Goal: Information Seeking & Learning: Learn about a topic

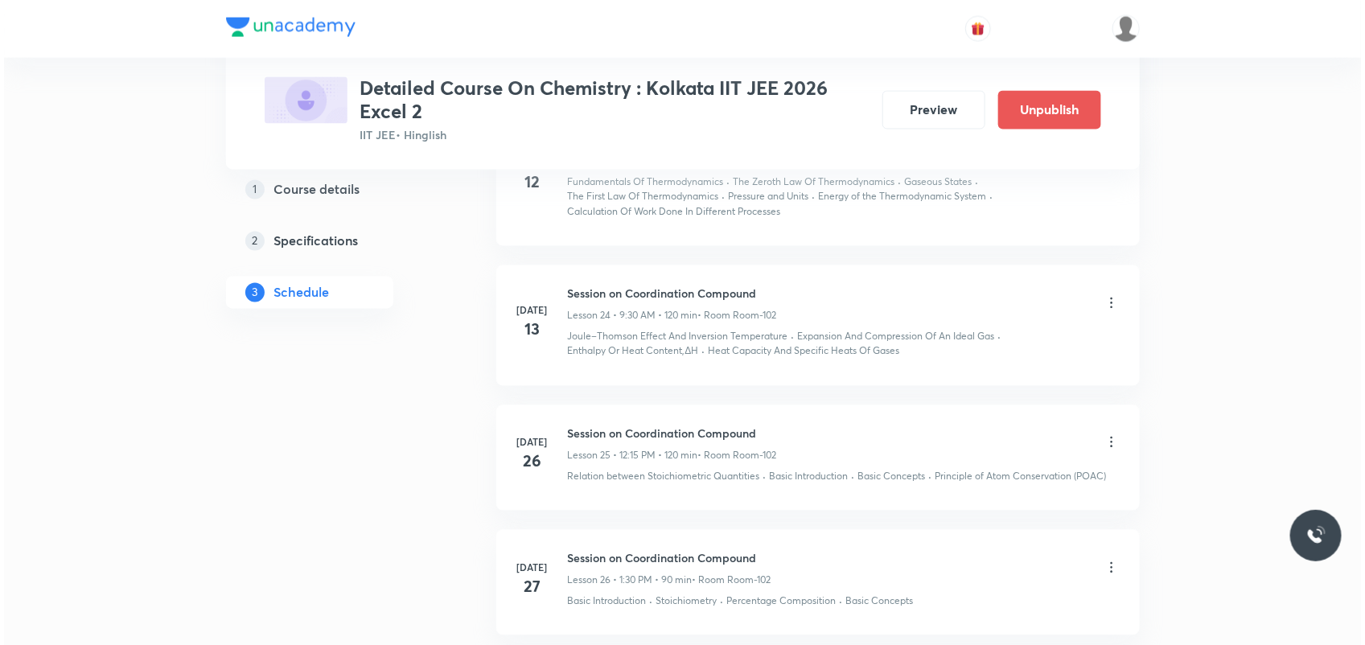
scroll to position [6702, 0]
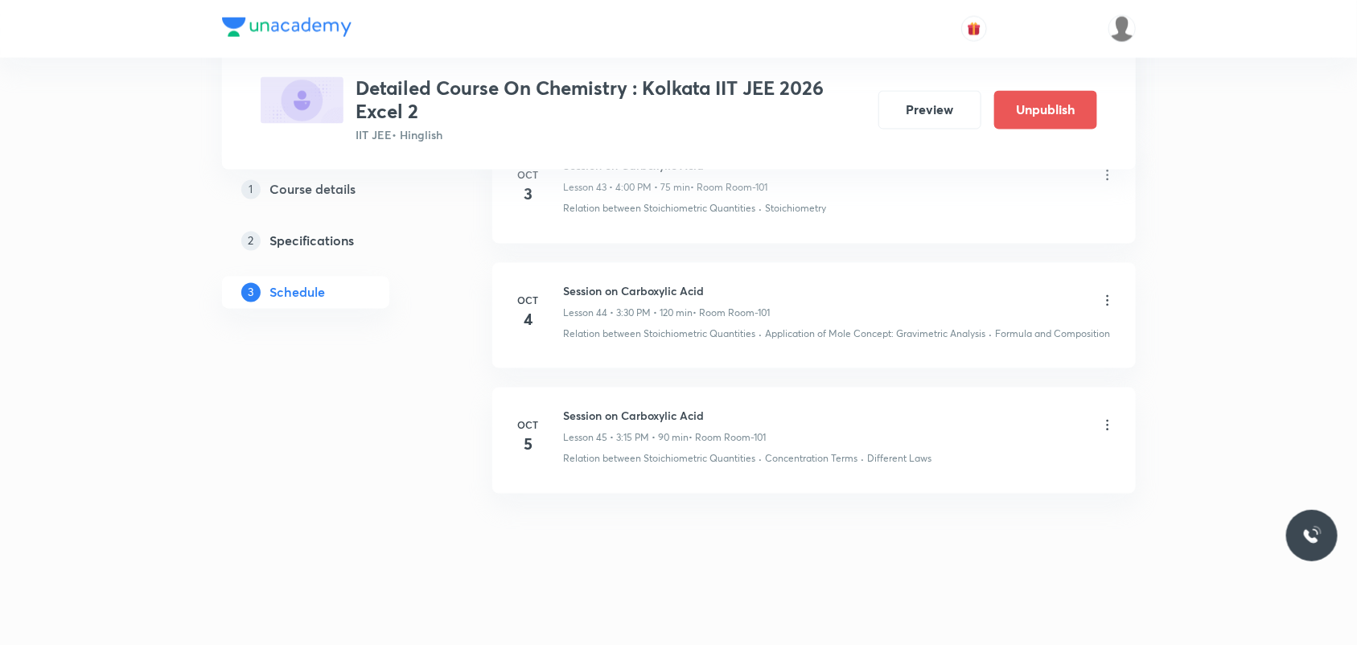
click at [1106, 299] on icon at bounding box center [1108, 301] width 16 height 16
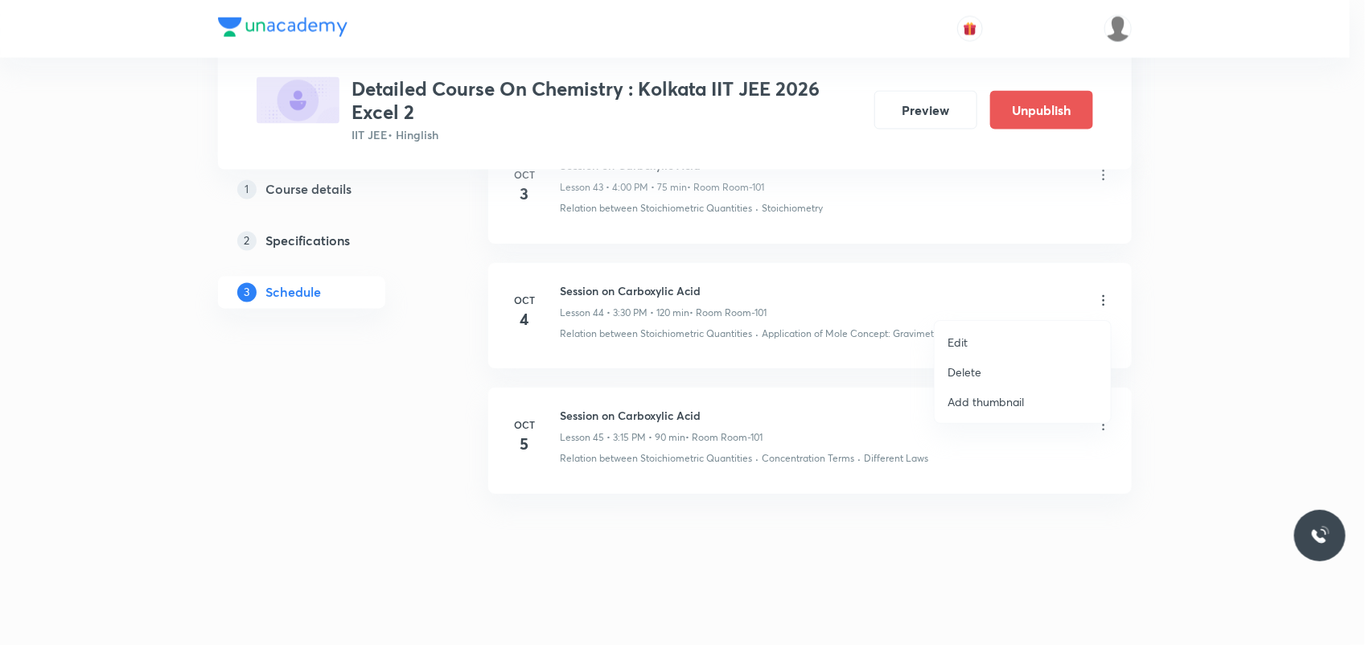
click at [1002, 335] on li "Edit" at bounding box center [1023, 342] width 176 height 30
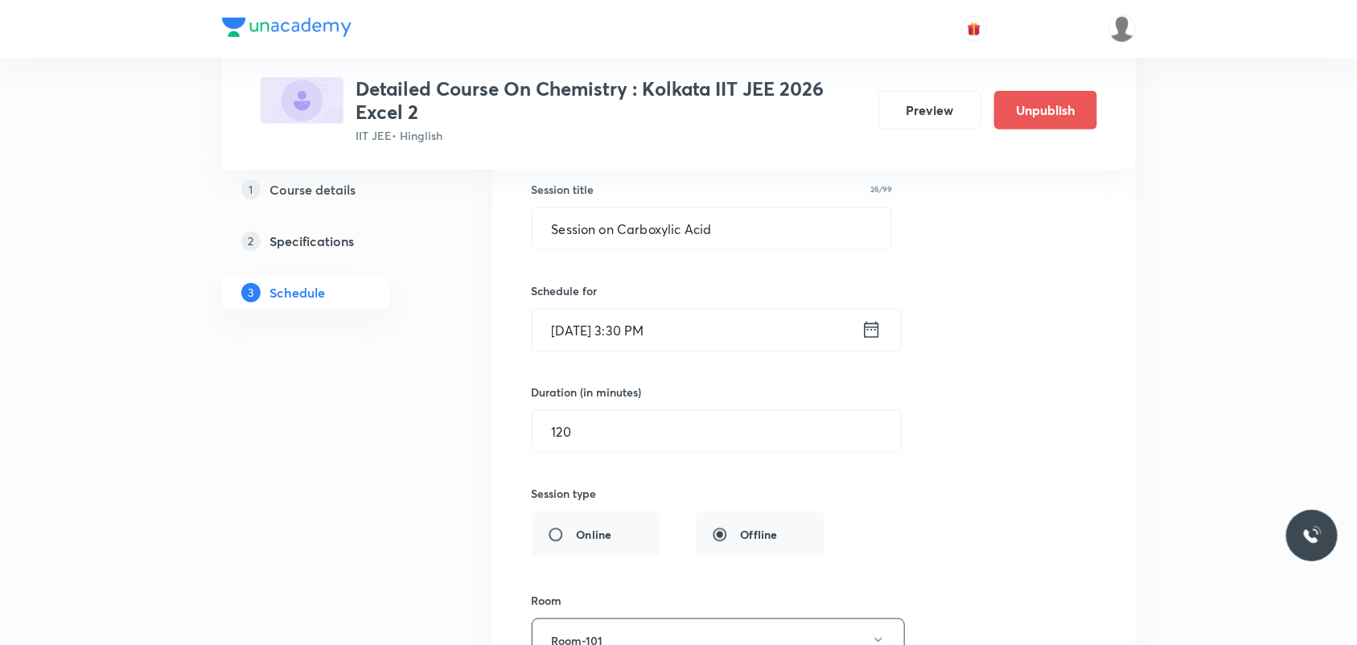
scroll to position [6068, 0]
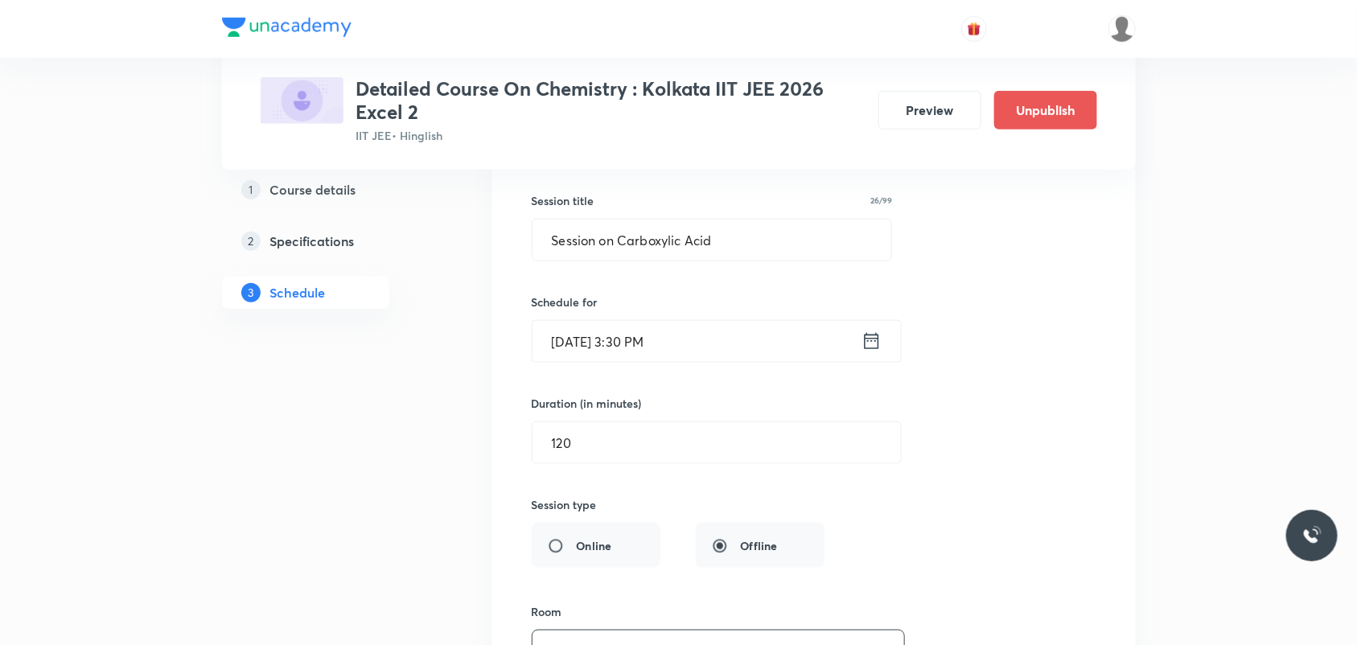
click at [871, 343] on icon at bounding box center [872, 341] width 20 height 23
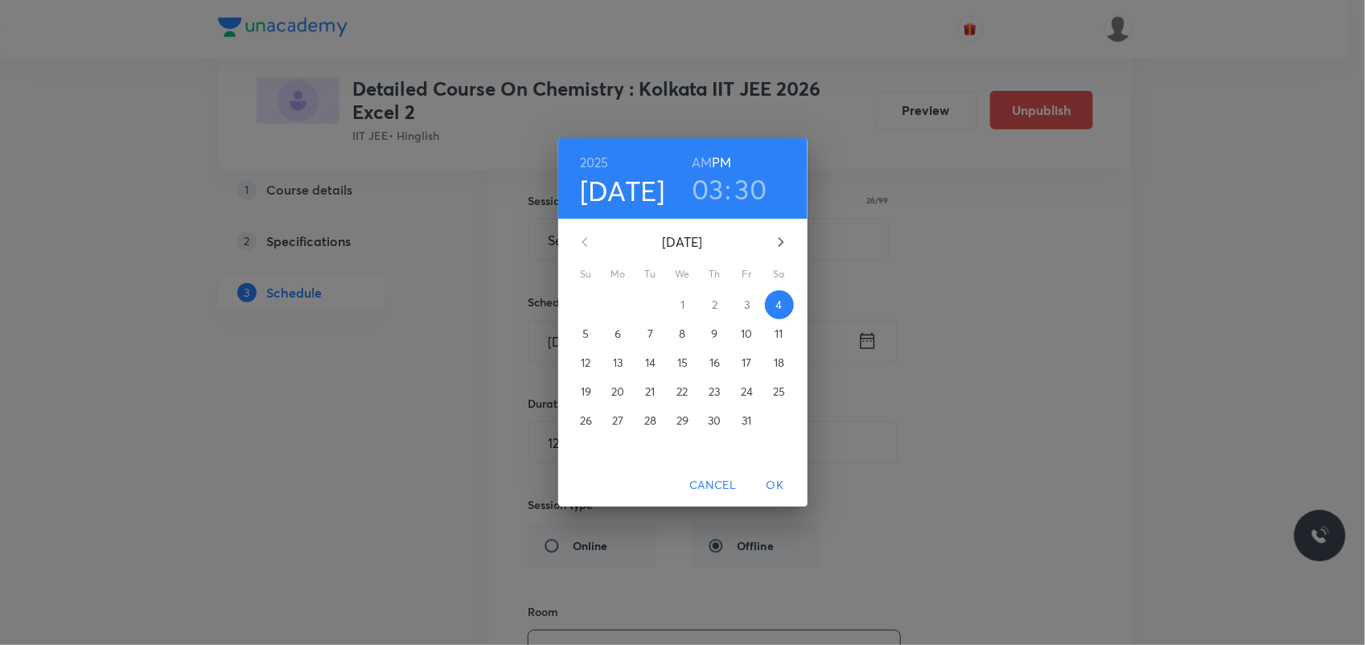
click at [753, 189] on h3 "30" at bounding box center [751, 189] width 32 height 34
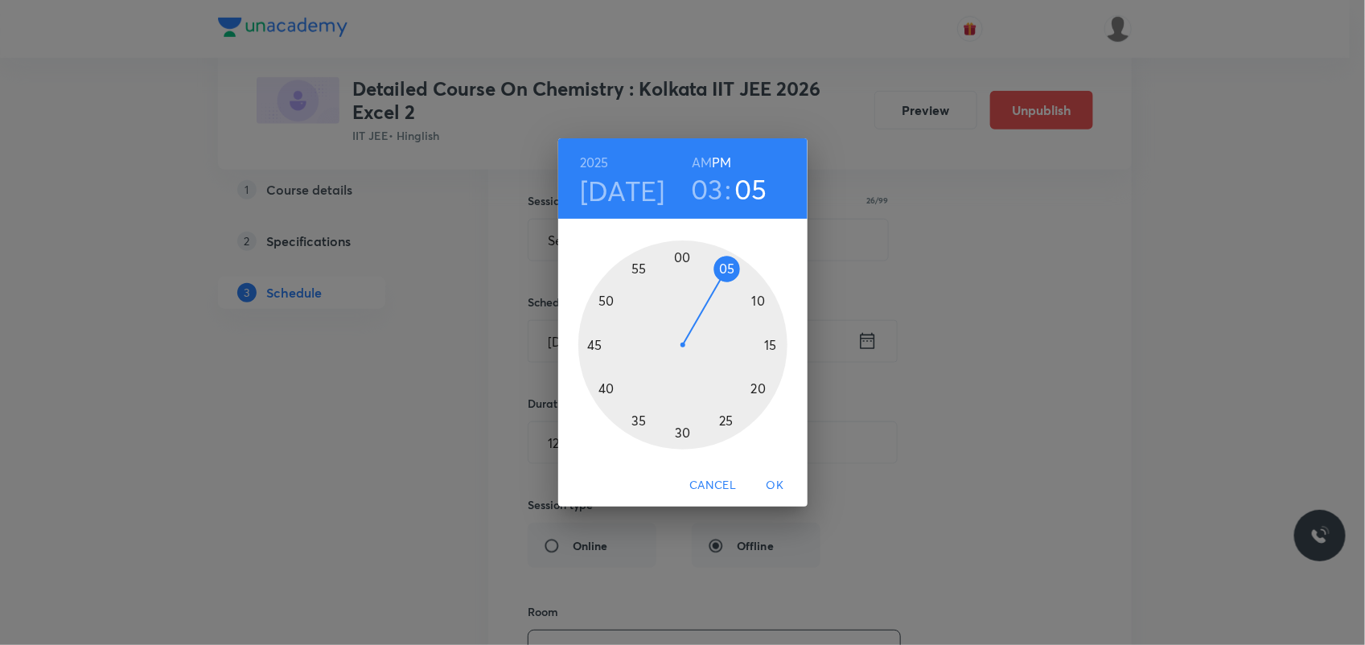
drag, startPoint x: 677, startPoint y: 428, endPoint x: 720, endPoint y: 286, distance: 148.9
click at [720, 286] on div at bounding box center [682, 345] width 209 height 209
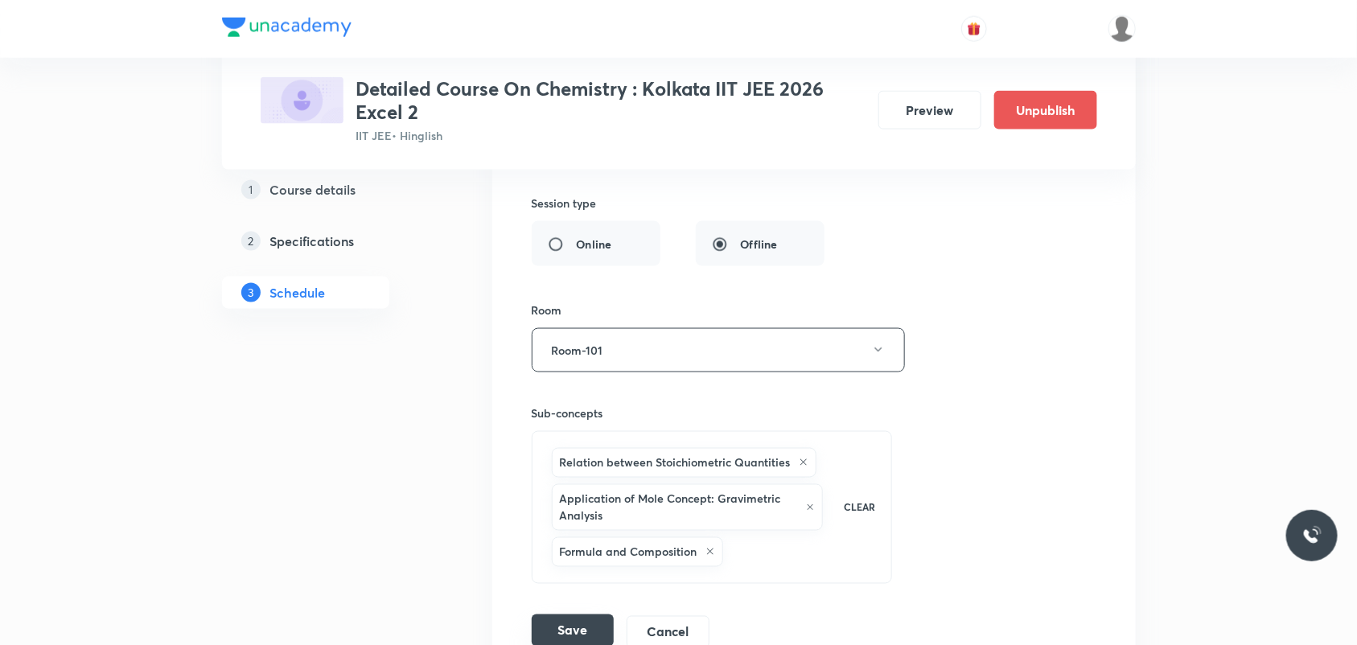
scroll to position [6470, 0]
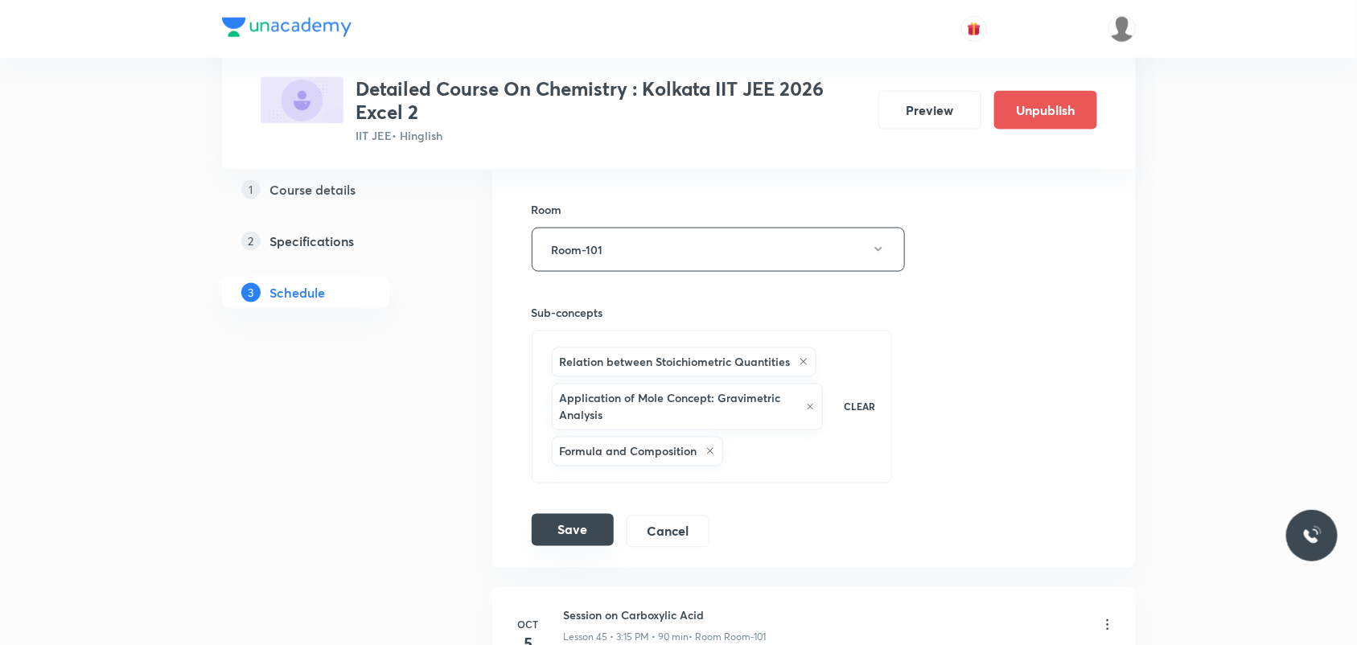
click at [588, 533] on button "Save" at bounding box center [573, 530] width 82 height 32
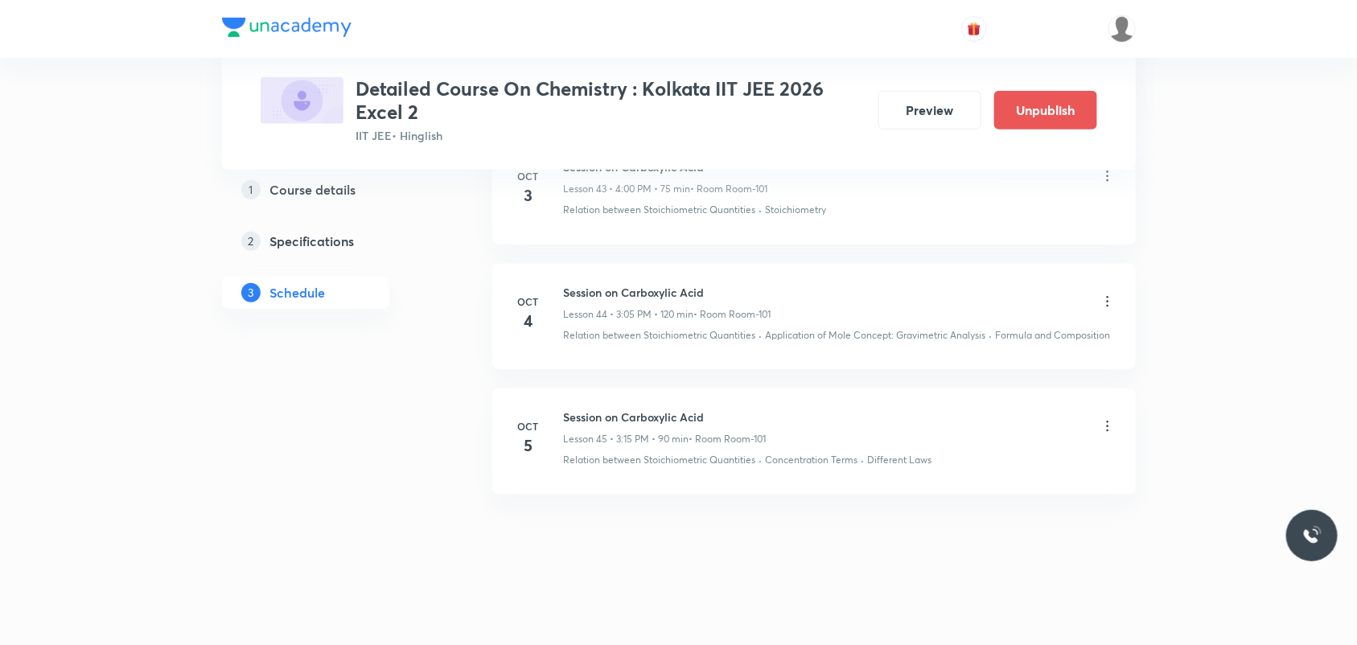
click at [958, 114] on button "Preview" at bounding box center [929, 108] width 103 height 39
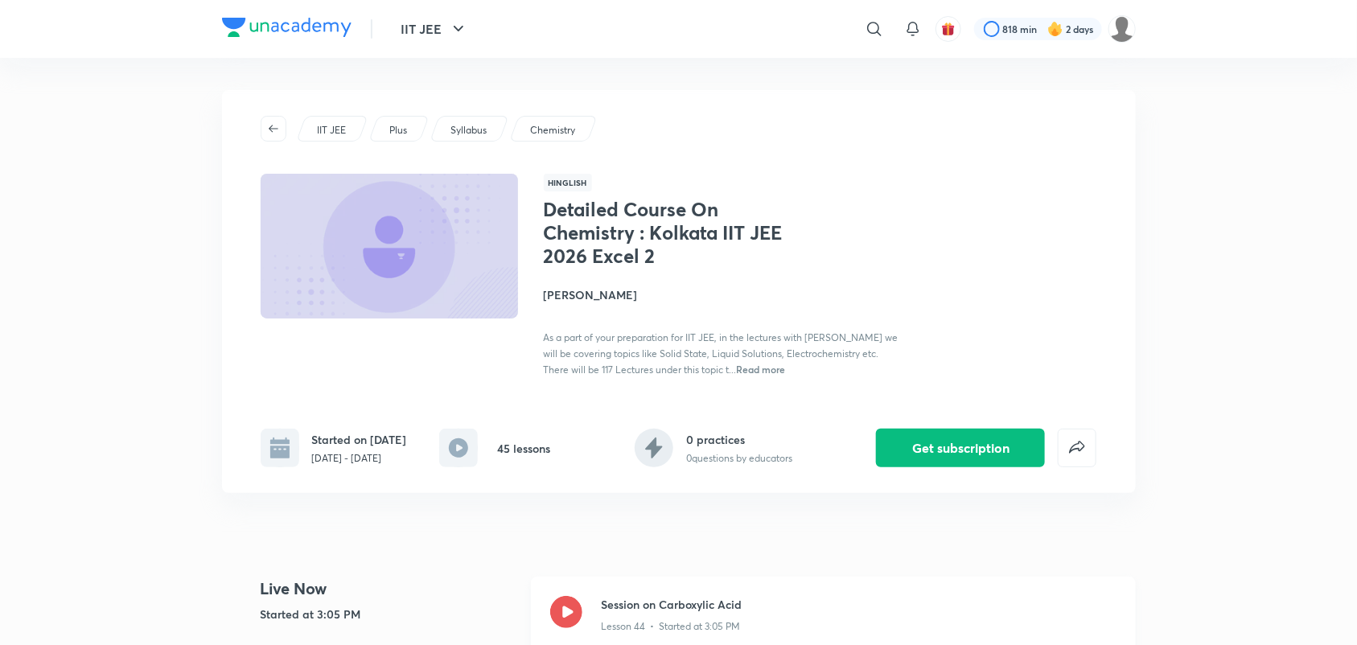
click at [571, 612] on icon at bounding box center [566, 612] width 32 height 32
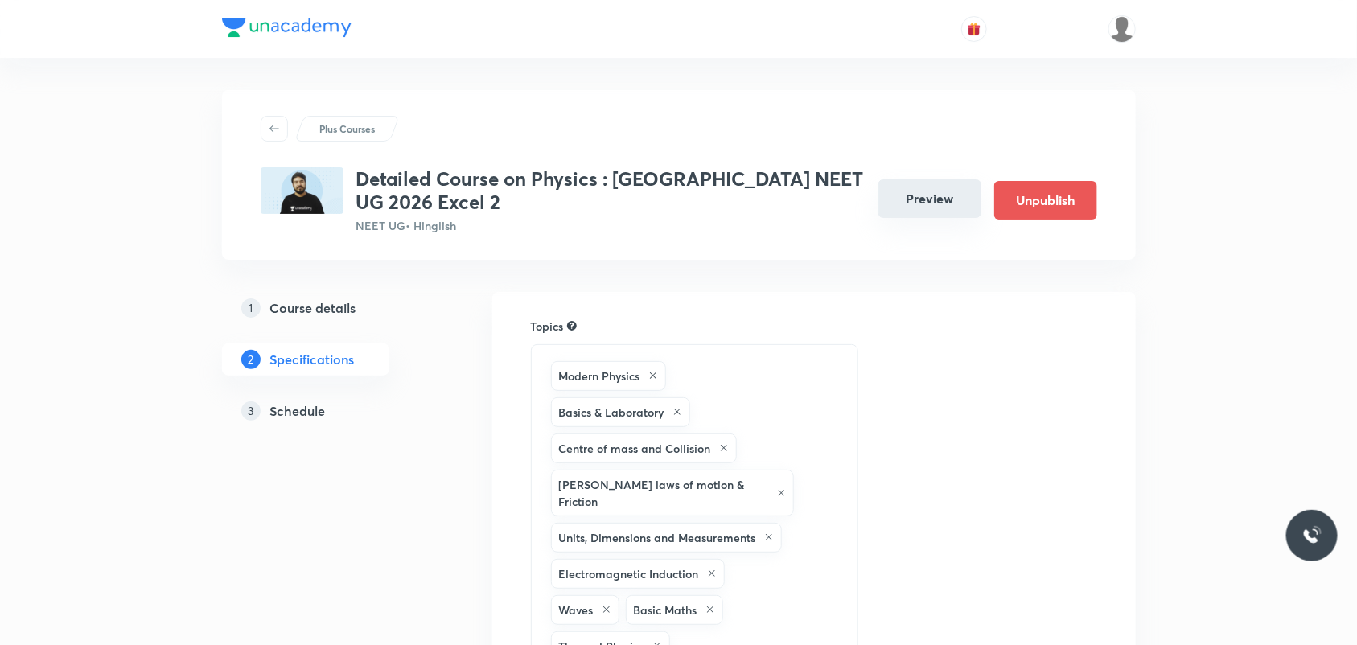
click at [911, 202] on button "Preview" at bounding box center [929, 198] width 103 height 39
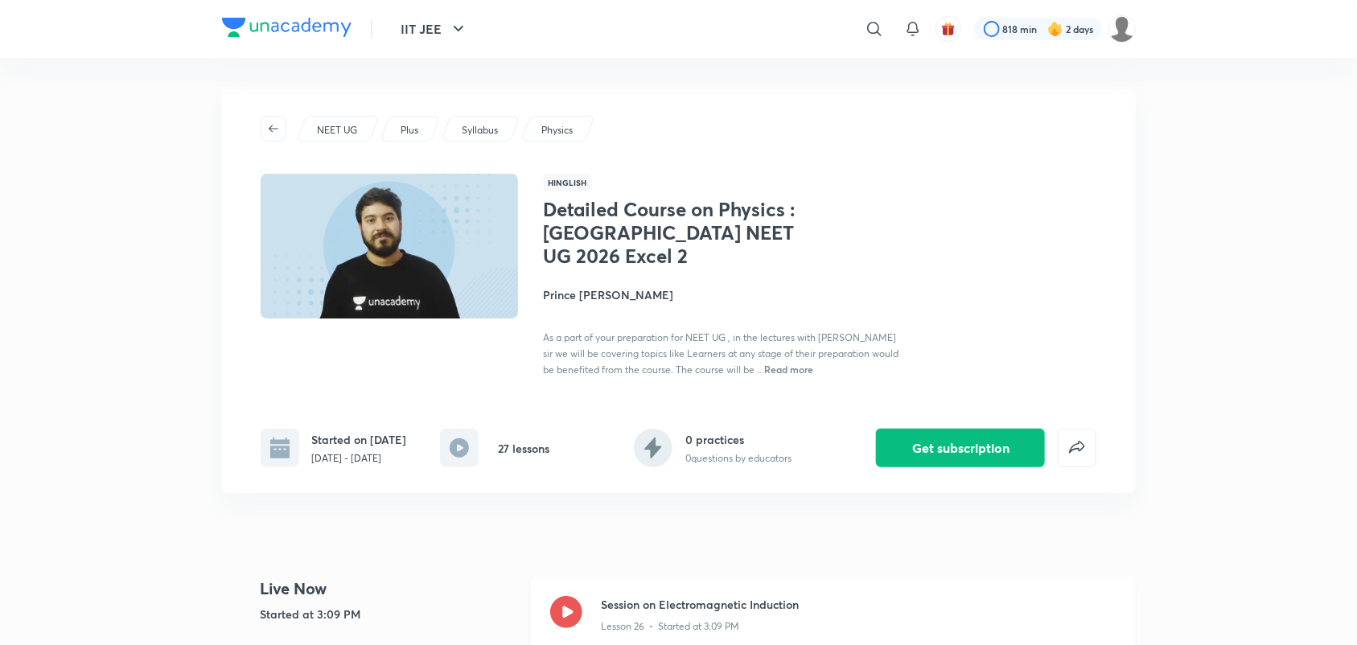
click at [575, 613] on icon at bounding box center [566, 612] width 32 height 32
